Goal: Task Accomplishment & Management: Manage account settings

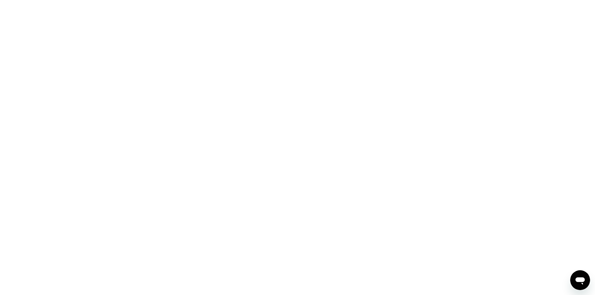
click at [261, 64] on div at bounding box center [297, 147] width 595 height 295
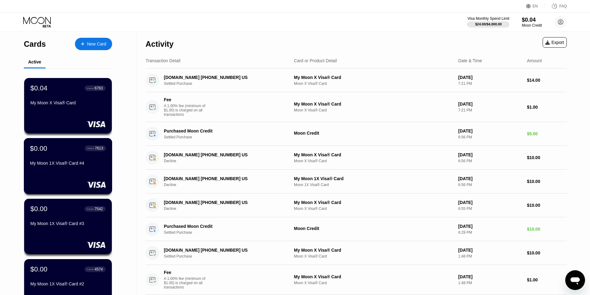
click at [55, 163] on div "My Moon 1X Visa® Card #4" at bounding box center [68, 163] width 76 height 5
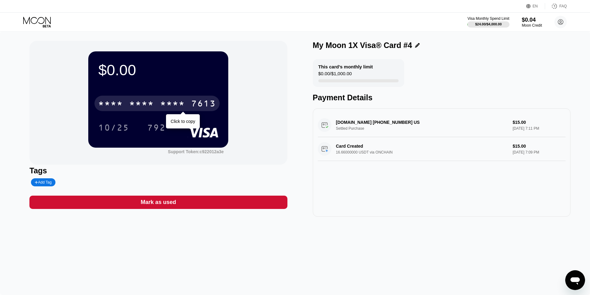
click at [137, 103] on div "* * * *" at bounding box center [141, 104] width 25 height 10
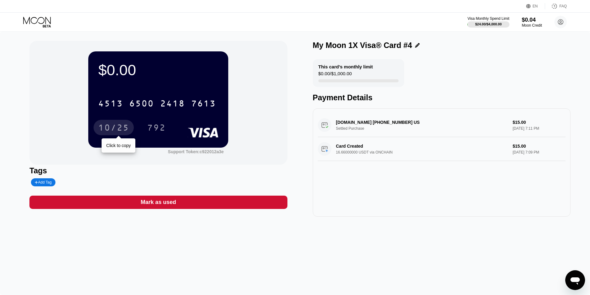
click at [113, 132] on div "10/25" at bounding box center [113, 129] width 31 height 10
